Goal: Navigation & Orientation: Go to known website

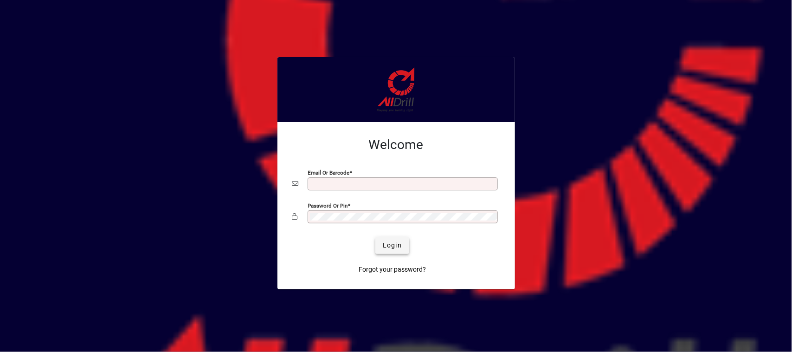
type input "**********"
click at [403, 246] on span "submit" at bounding box center [392, 245] width 34 height 22
